Goal: Task Accomplishment & Management: Use online tool/utility

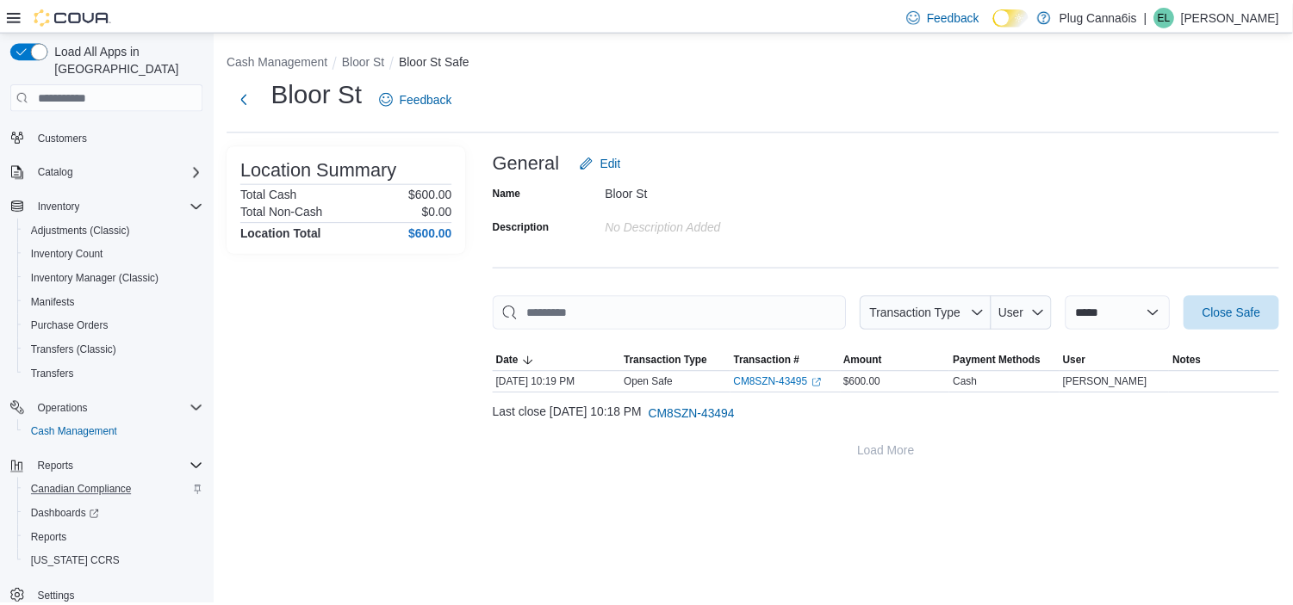
scroll to position [66, 0]
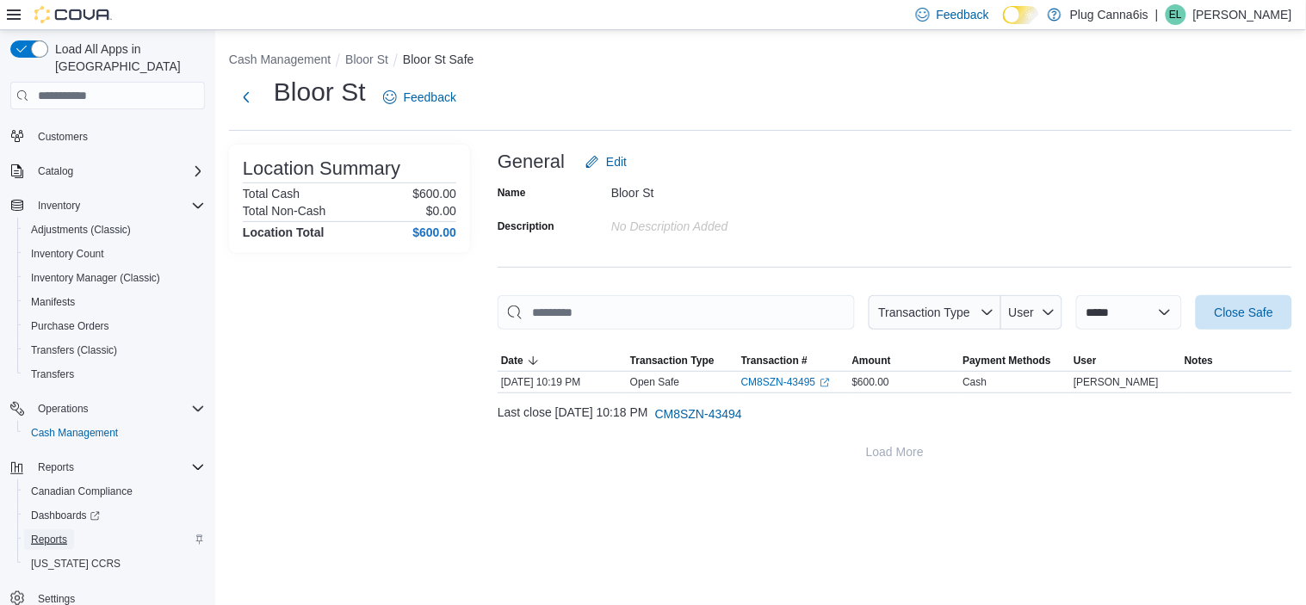
click at [58, 533] on span "Reports" at bounding box center [49, 540] width 36 height 14
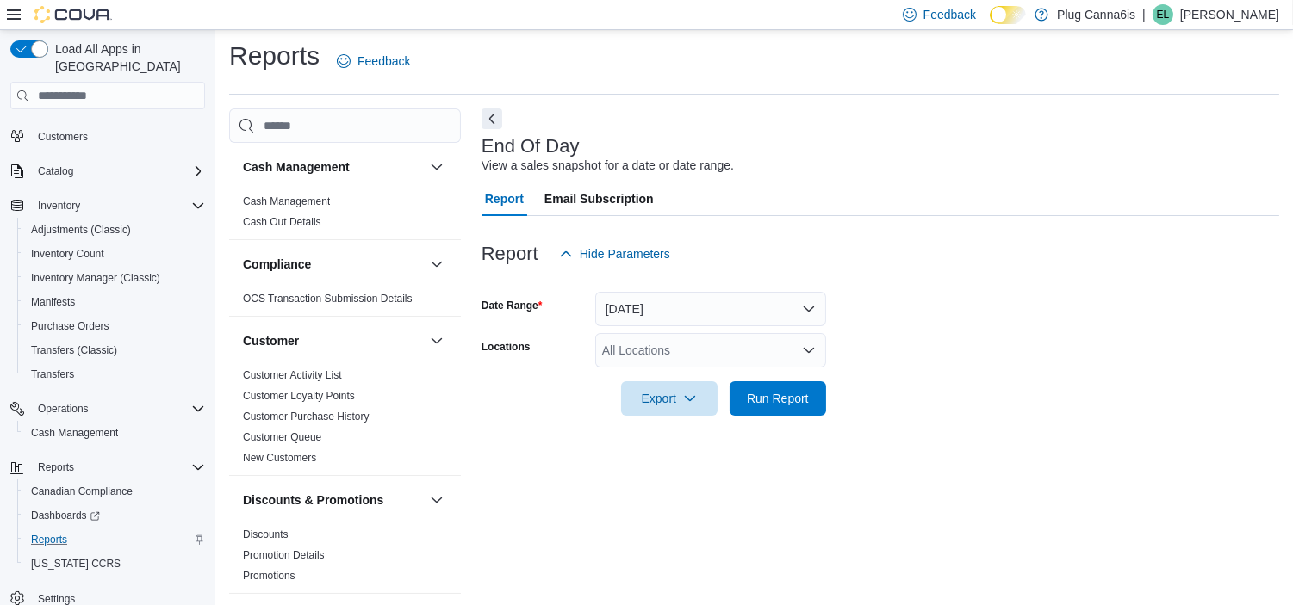
scroll to position [10, 0]
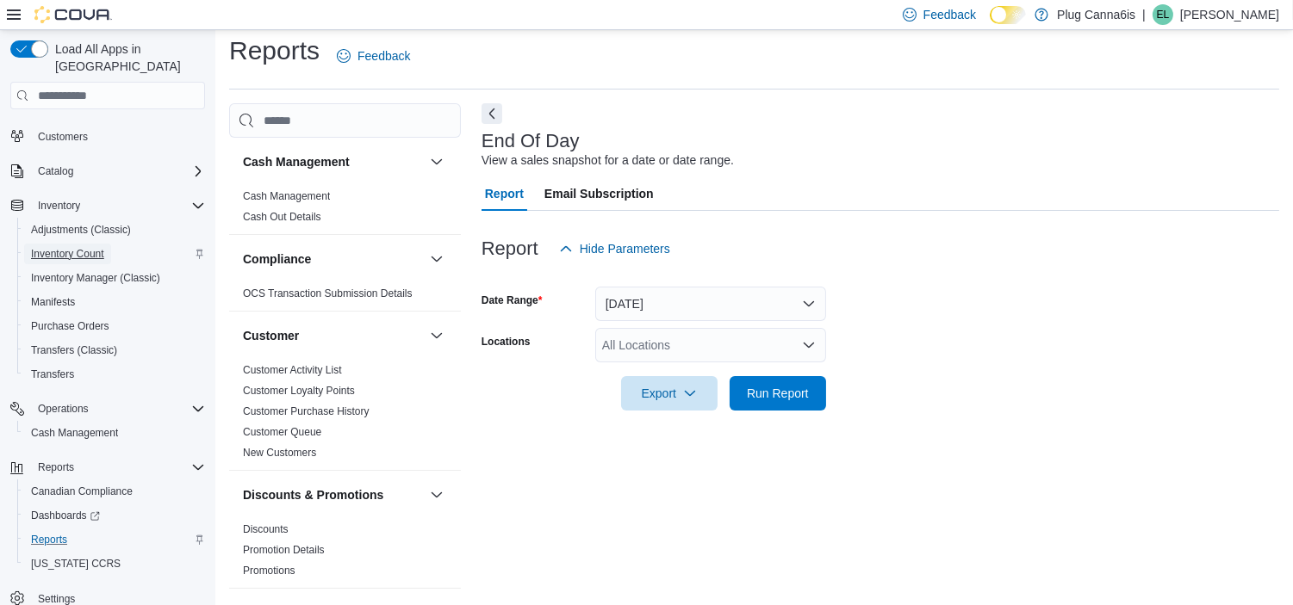
click at [55, 247] on span "Inventory Count" at bounding box center [67, 254] width 73 height 14
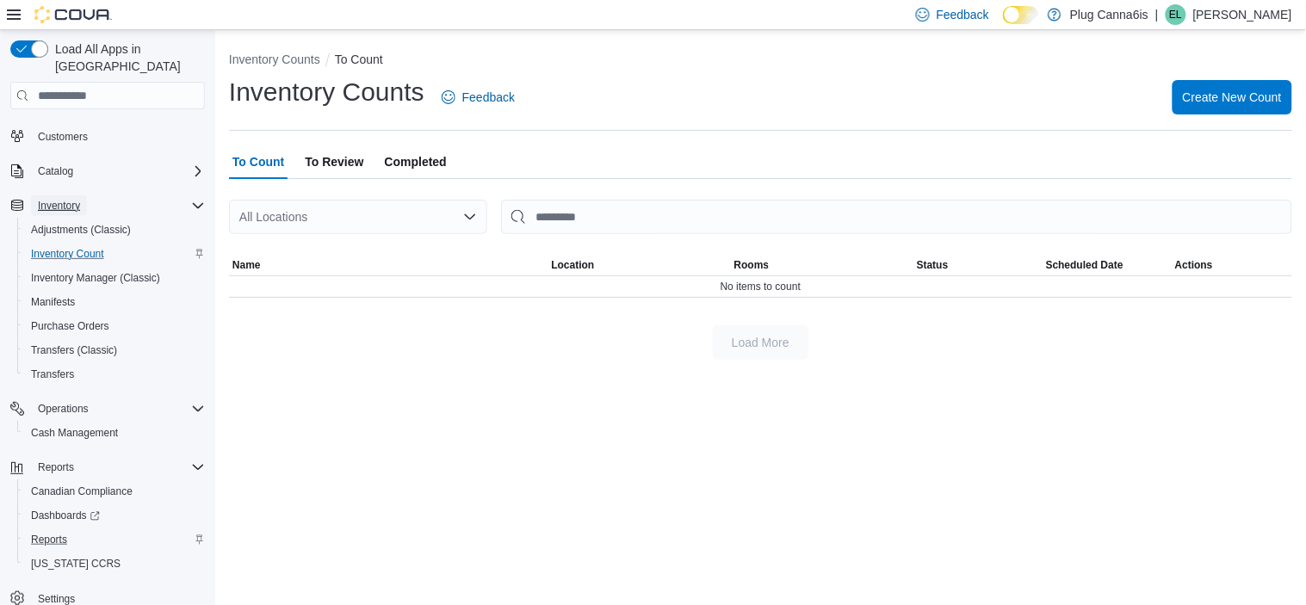
click at [58, 199] on span "Inventory" at bounding box center [59, 206] width 42 height 14
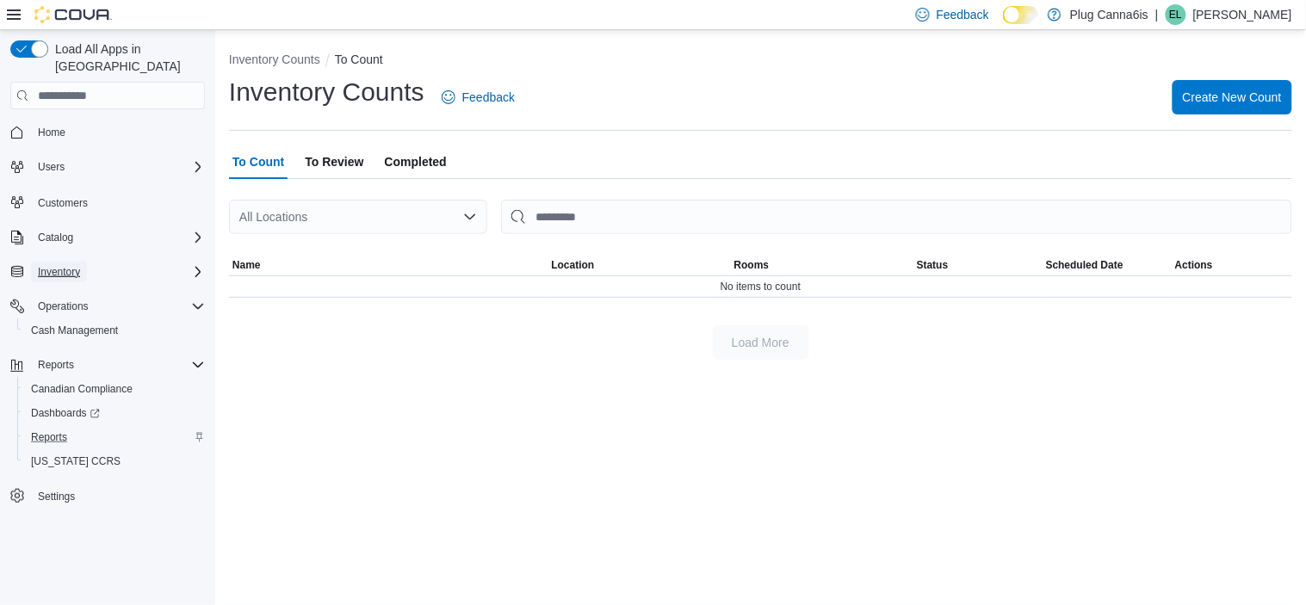
click at [72, 265] on span "Inventory" at bounding box center [59, 272] width 42 height 14
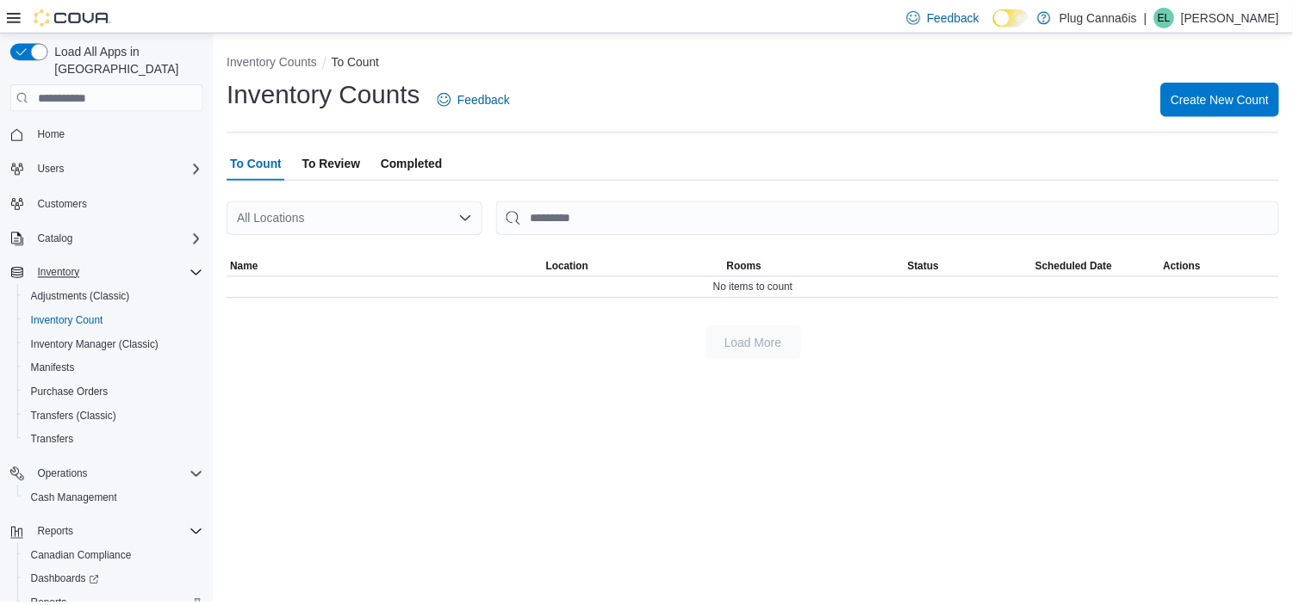
scroll to position [66, 0]
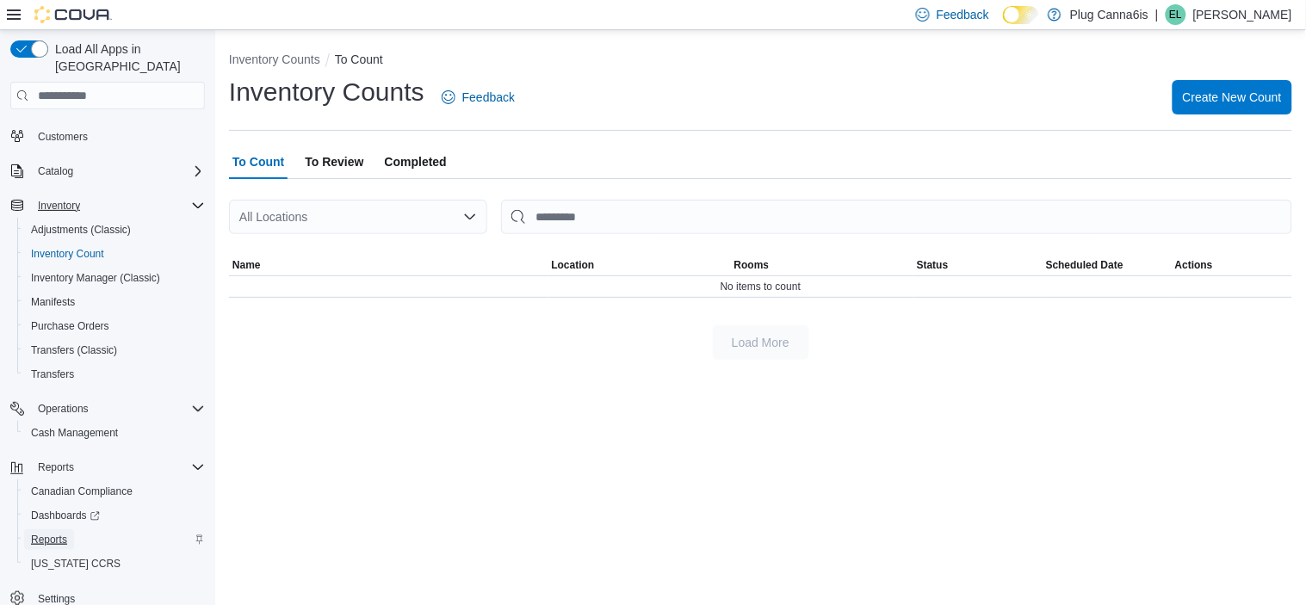
click at [61, 533] on span "Reports" at bounding box center [49, 540] width 36 height 14
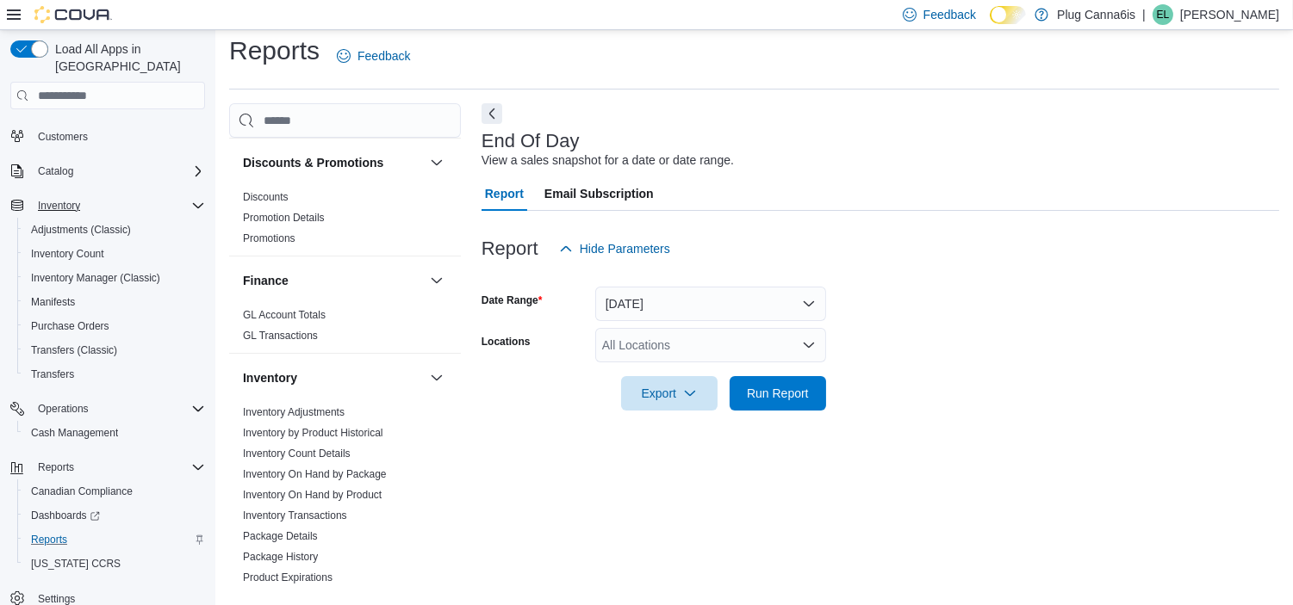
scroll to position [374, 0]
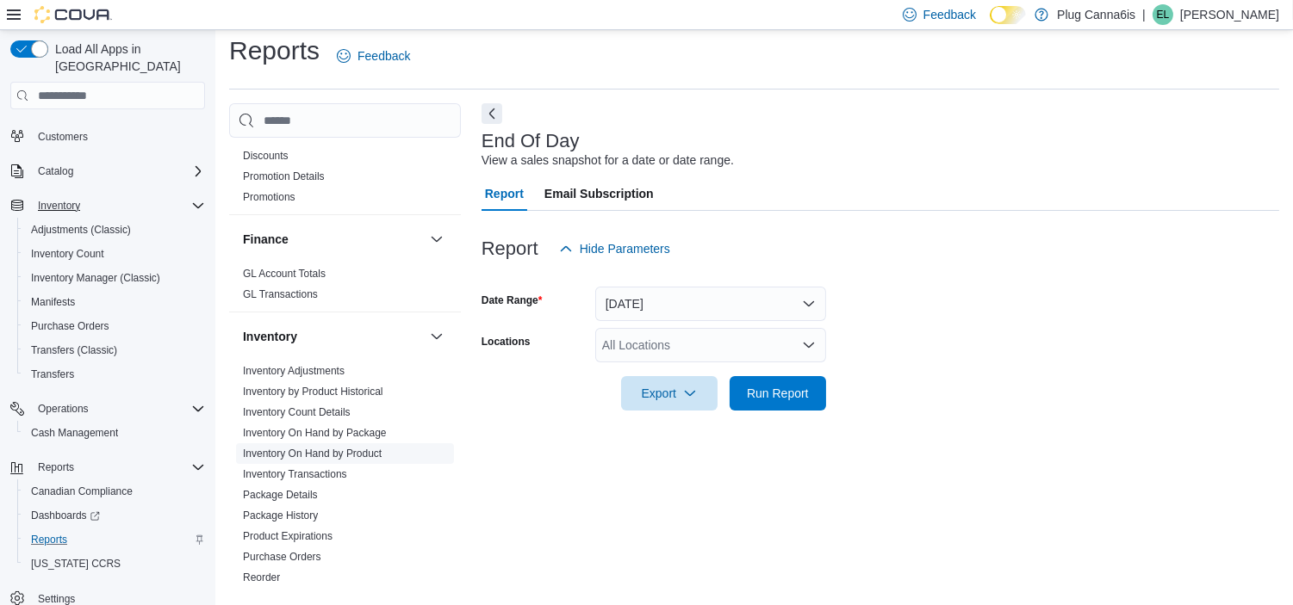
click at [355, 457] on link "Inventory On Hand by Product" at bounding box center [312, 454] width 139 height 12
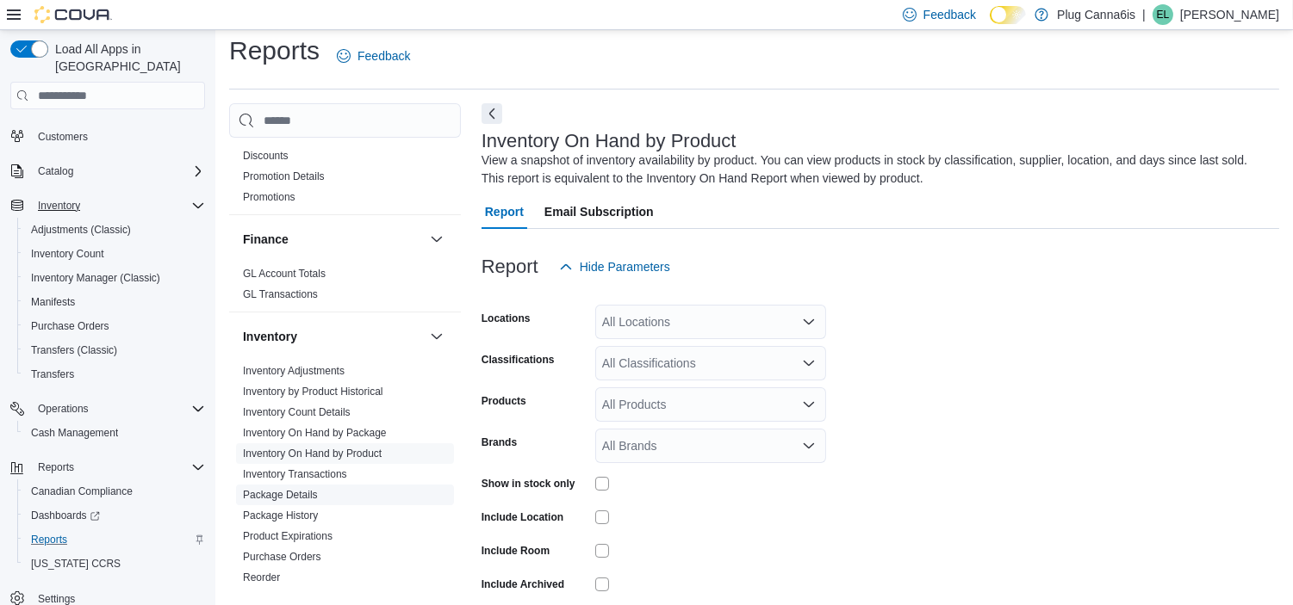
scroll to position [57, 0]
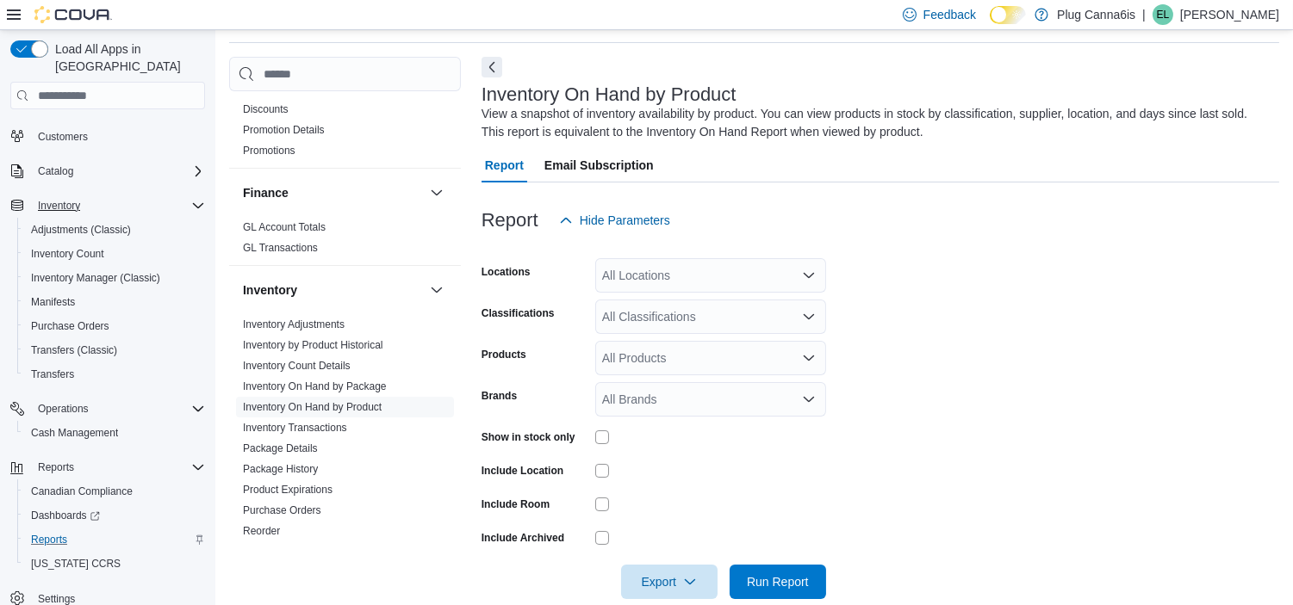
click at [807, 286] on div "All Locations" at bounding box center [710, 275] width 231 height 34
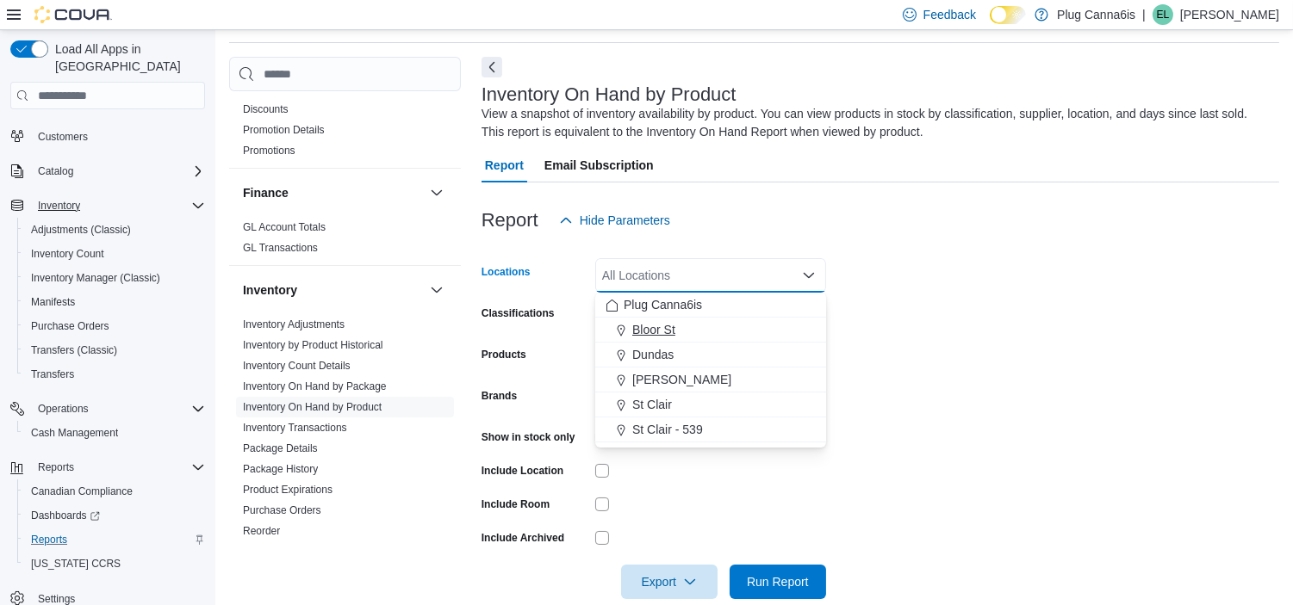
click at [664, 331] on span "Bloor St" at bounding box center [653, 329] width 43 height 17
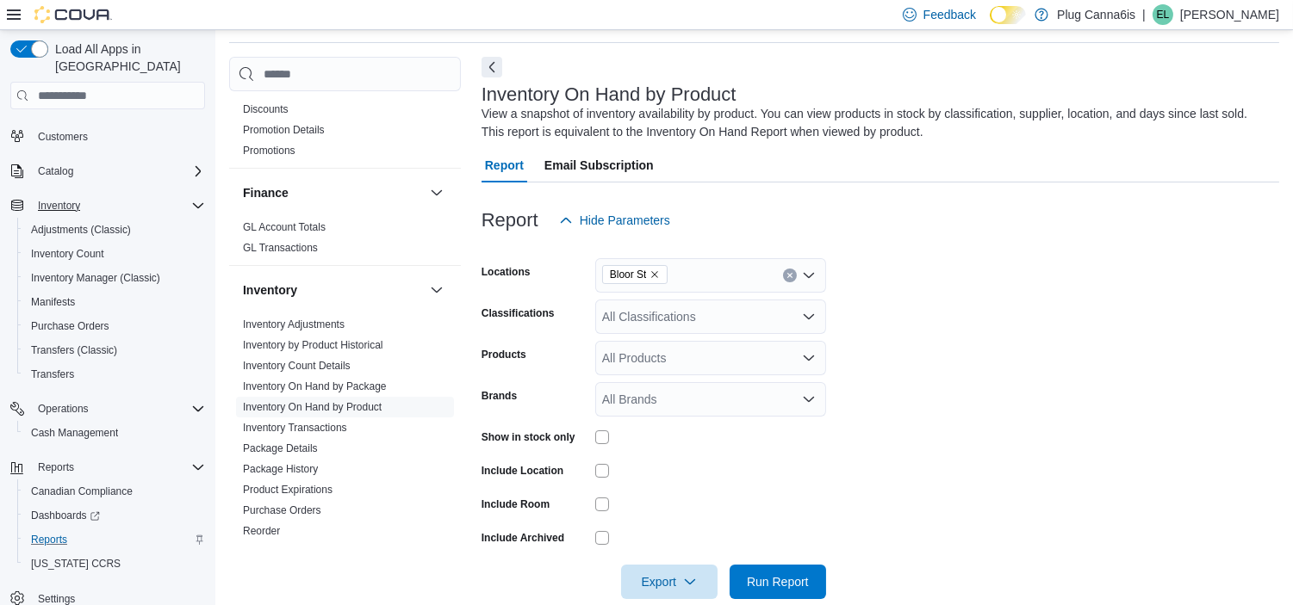
click at [986, 303] on form "Locations Bloor St Classifications All Classifications Products All Products Br…" at bounding box center [879, 419] width 797 height 362
click at [812, 314] on icon "Open list of options" at bounding box center [808, 316] width 10 height 5
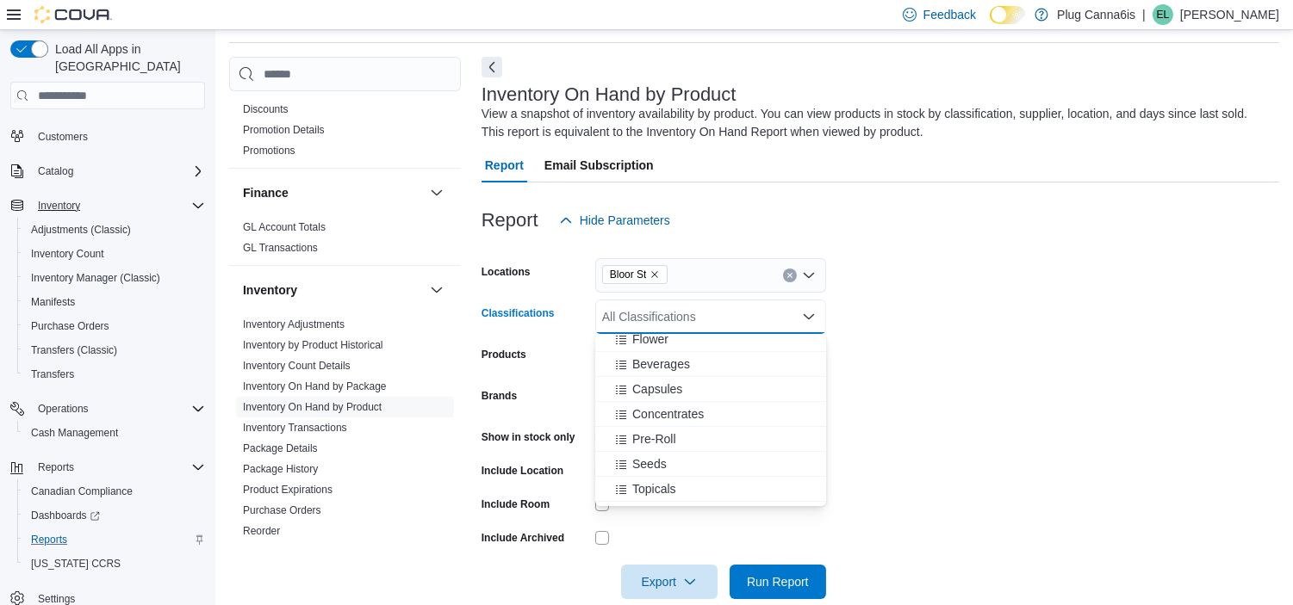
scroll to position [234, 0]
click at [658, 360] on span "Flower" at bounding box center [650, 361] width 36 height 17
click at [658, 360] on span "Beverages" at bounding box center [661, 361] width 58 height 17
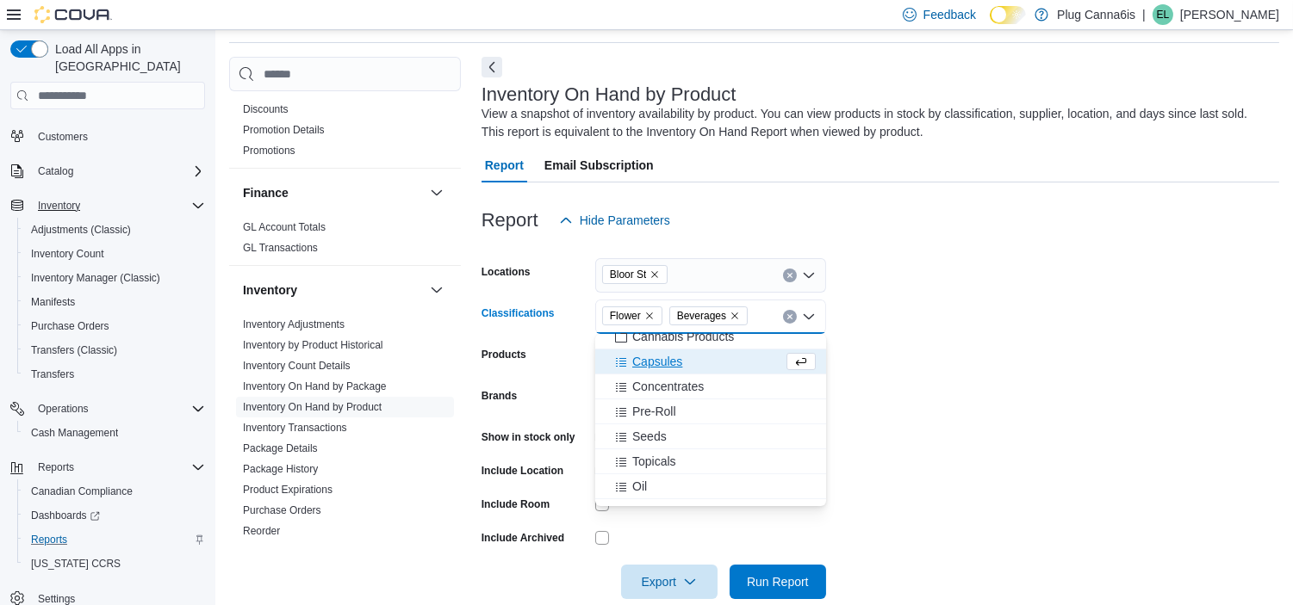
click at [658, 360] on span "Capsules" at bounding box center [657, 361] width 50 height 17
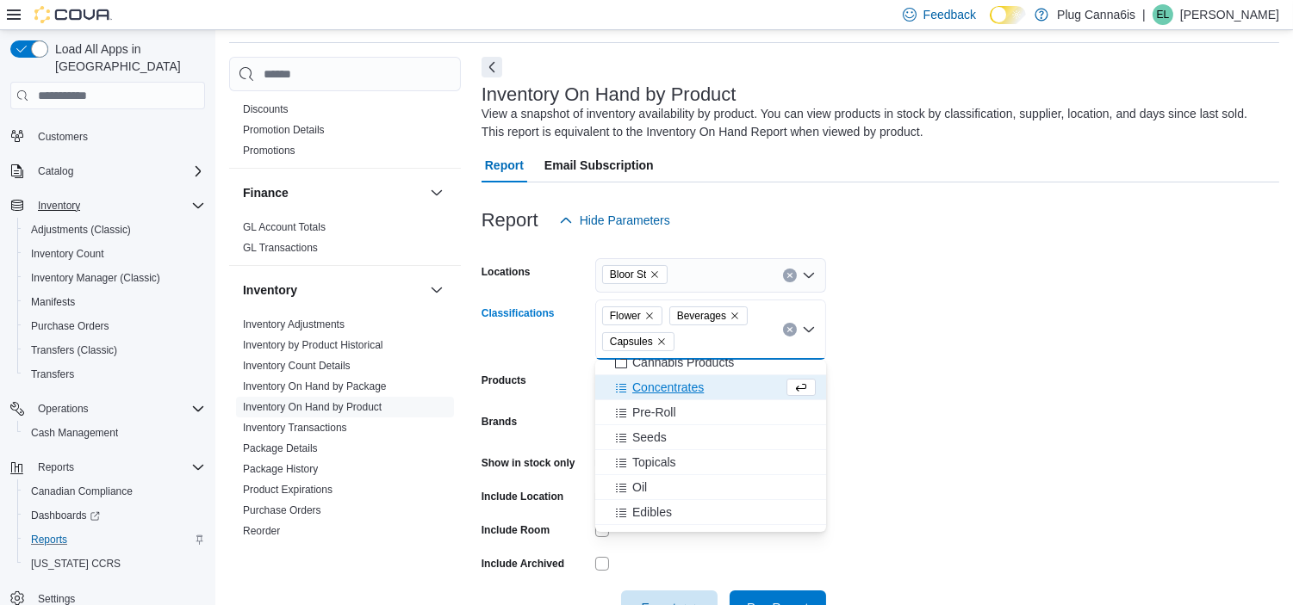
click at [660, 383] on span "Concentrates" at bounding box center [667, 387] width 71 height 17
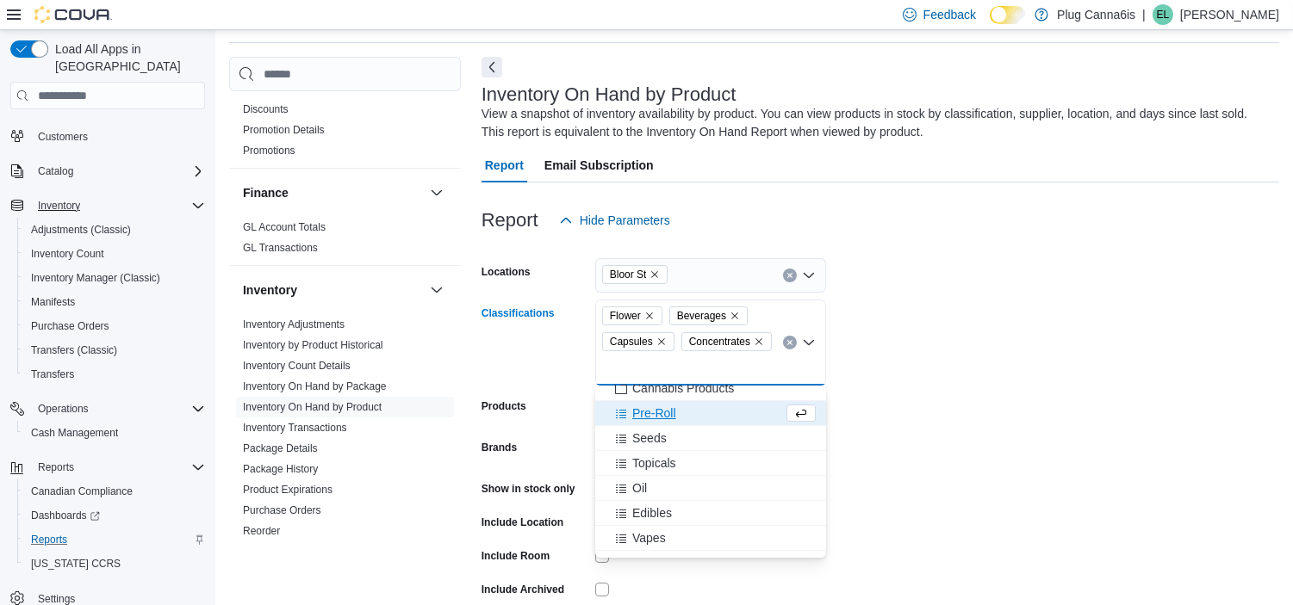
click at [663, 411] on span "Pre-Roll" at bounding box center [654, 413] width 44 height 17
click at [642, 439] on span "Topicals" at bounding box center [654, 438] width 44 height 17
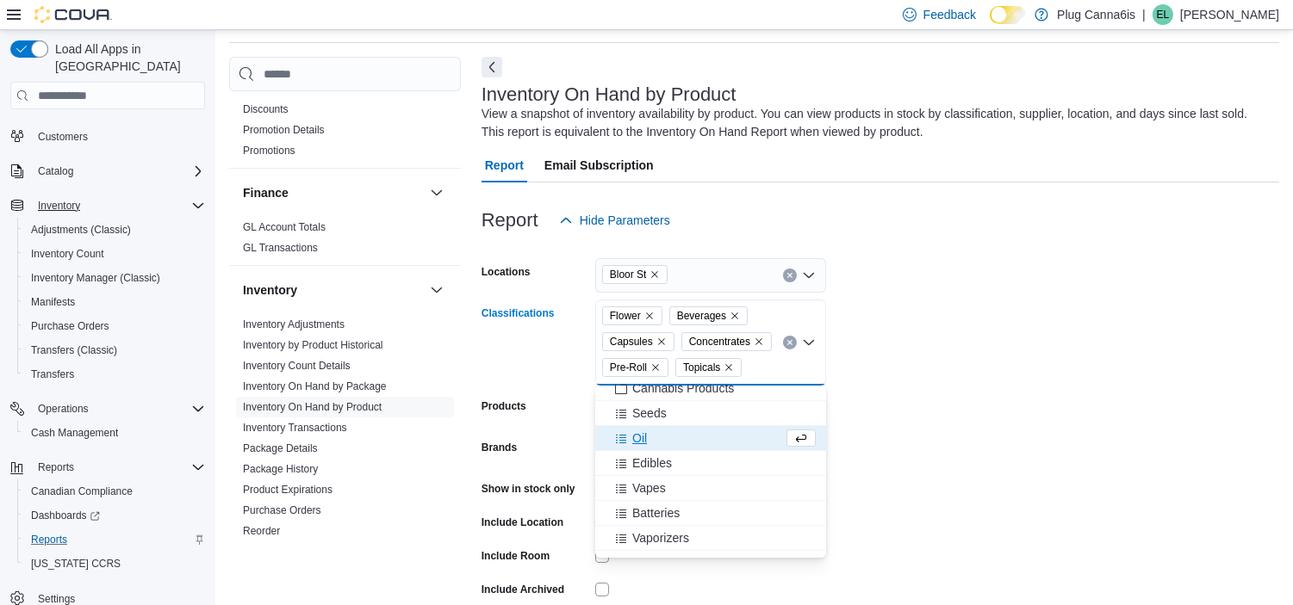
click at [632, 437] on span "Oil" at bounding box center [639, 438] width 15 height 17
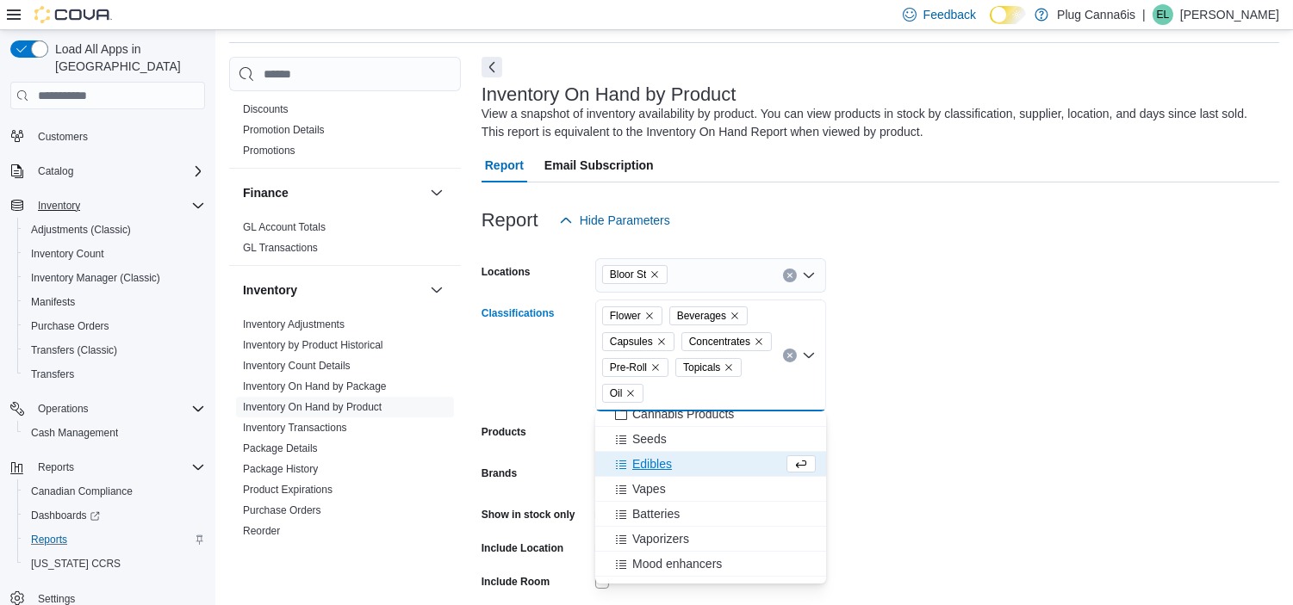
click at [642, 462] on span "Edibles" at bounding box center [652, 464] width 40 height 17
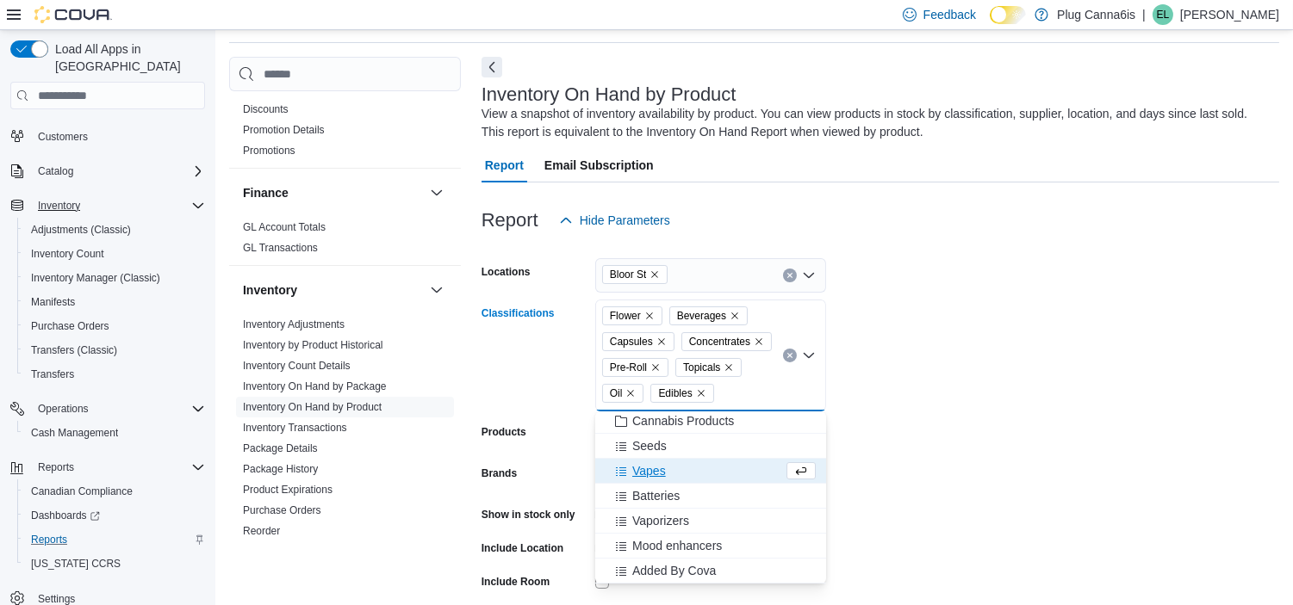
click at [635, 468] on span "Vapes" at bounding box center [649, 470] width 34 height 17
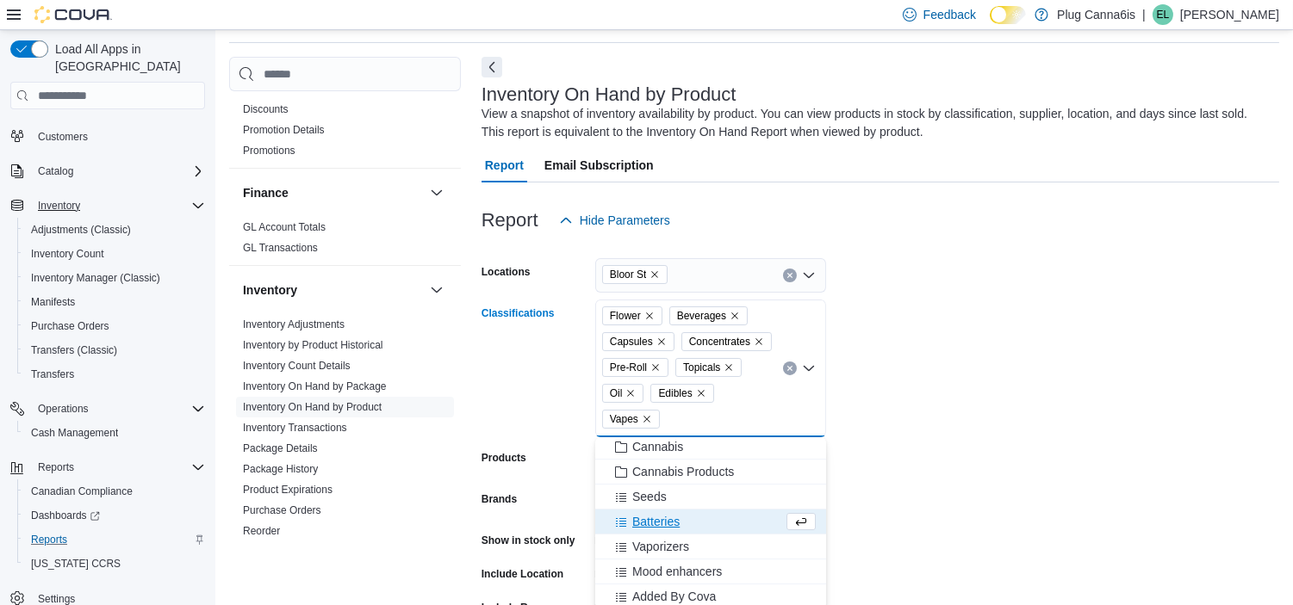
scroll to position [202, 0]
click at [986, 321] on form "Locations Bloor St Classifications Flower Beverages Capsules Concentrates Pre-R…" at bounding box center [879, 470] width 797 height 465
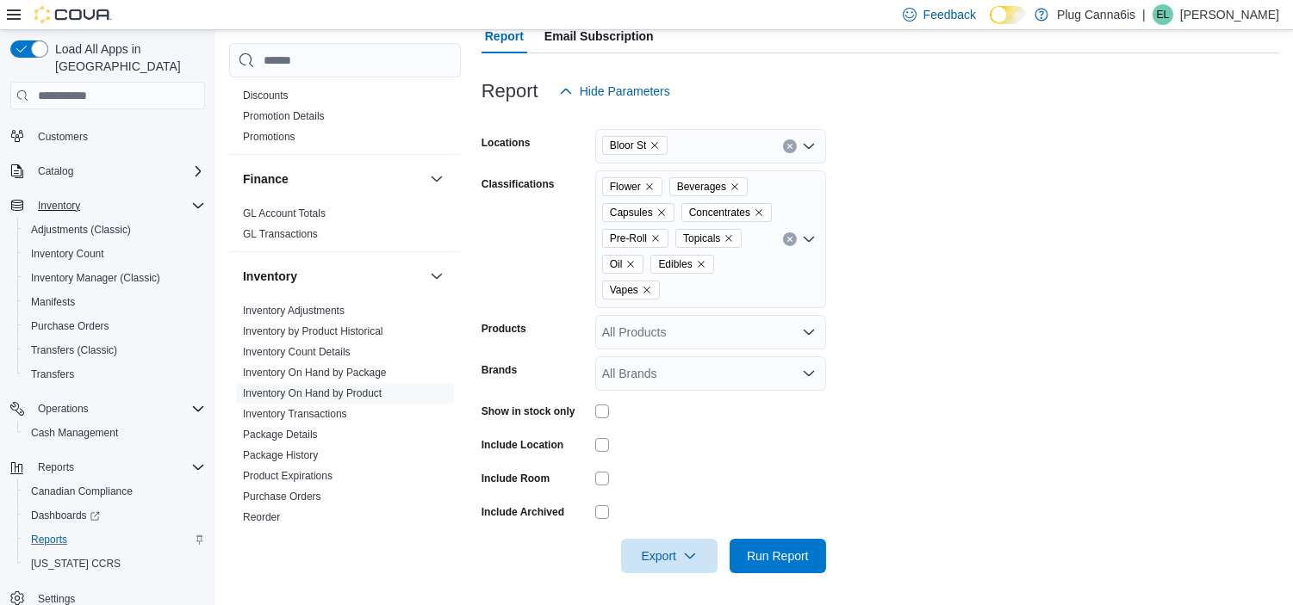
scroll to position [188, 0]
click at [759, 547] on span "Run Report" at bounding box center [778, 553] width 62 height 17
click at [673, 541] on span "Export" at bounding box center [669, 553] width 76 height 34
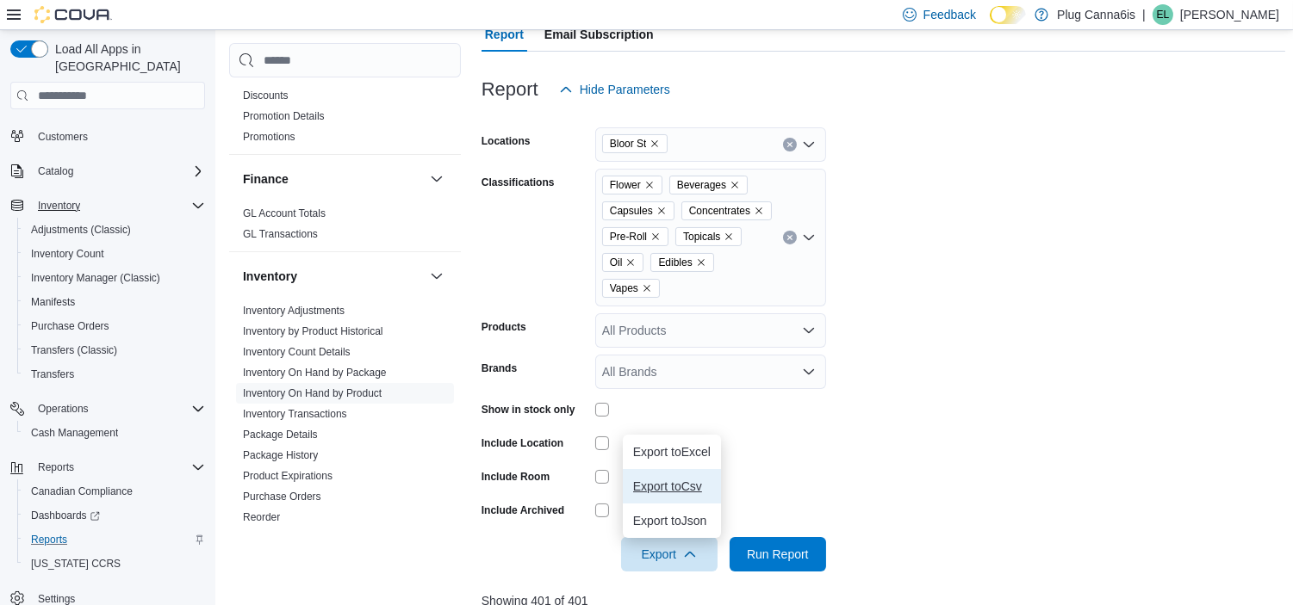
click at [708, 480] on span "Export to Csv" at bounding box center [672, 487] width 78 height 14
